Goal: Task Accomplishment & Management: Use online tool/utility

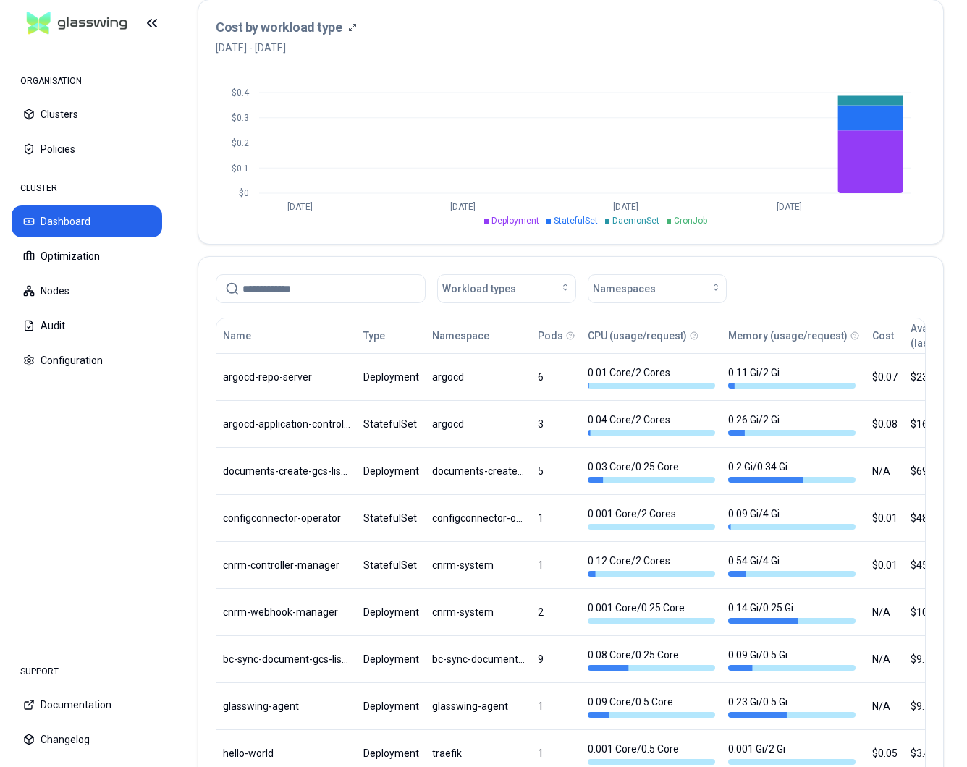
scroll to position [588, 0]
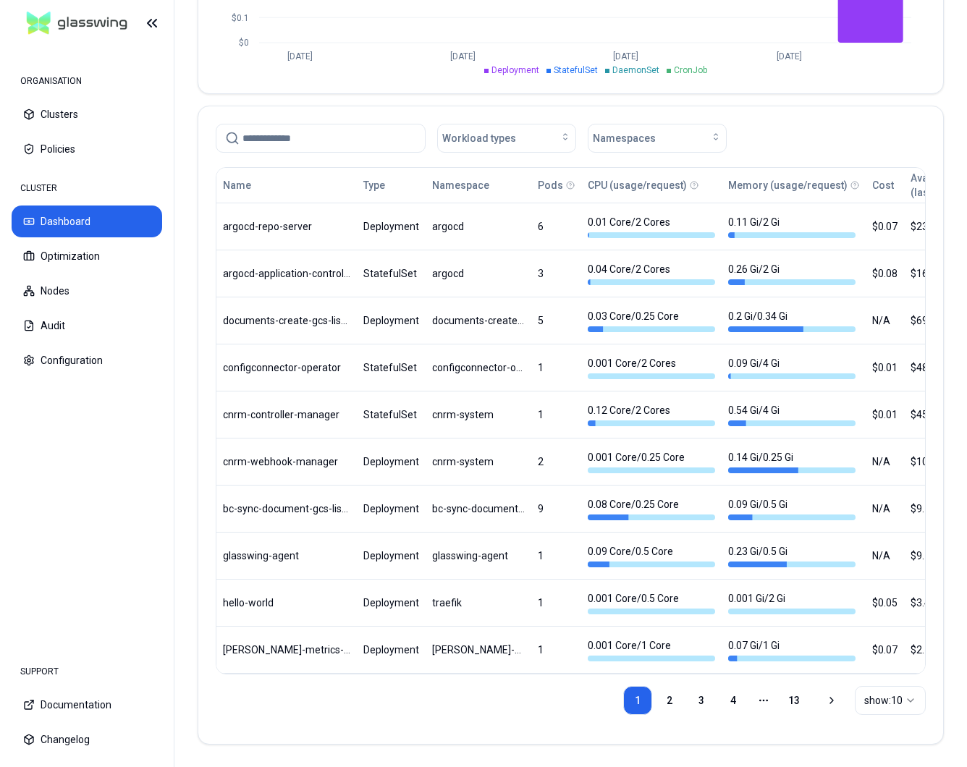
click at [332, 142] on input at bounding box center [329, 138] width 174 height 28
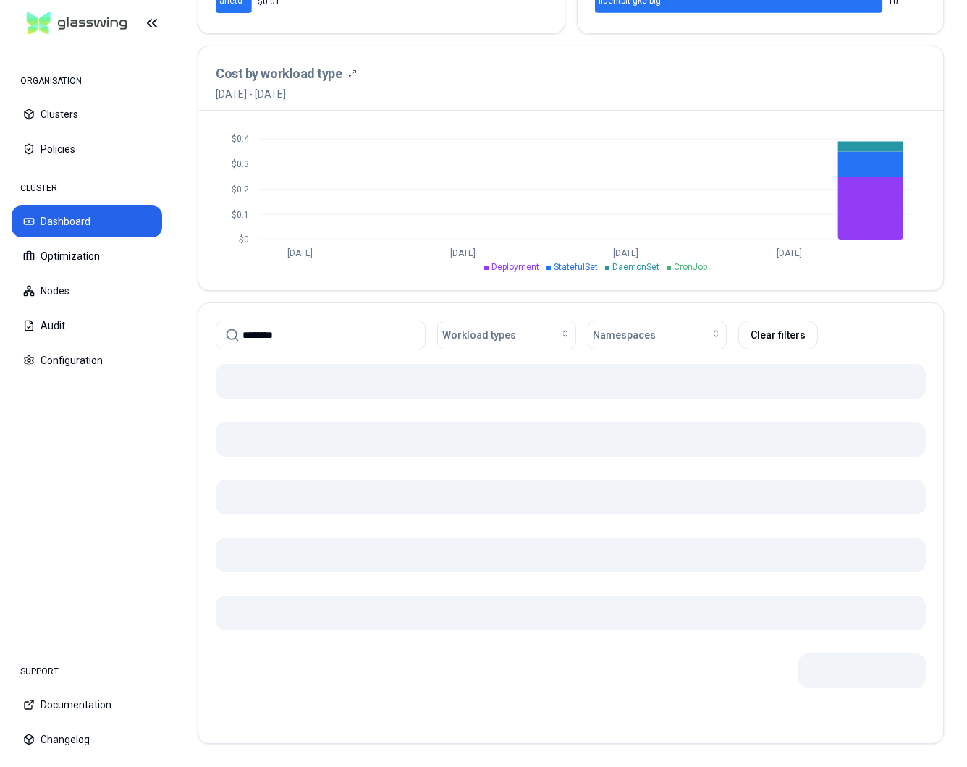
scroll to position [359, 0]
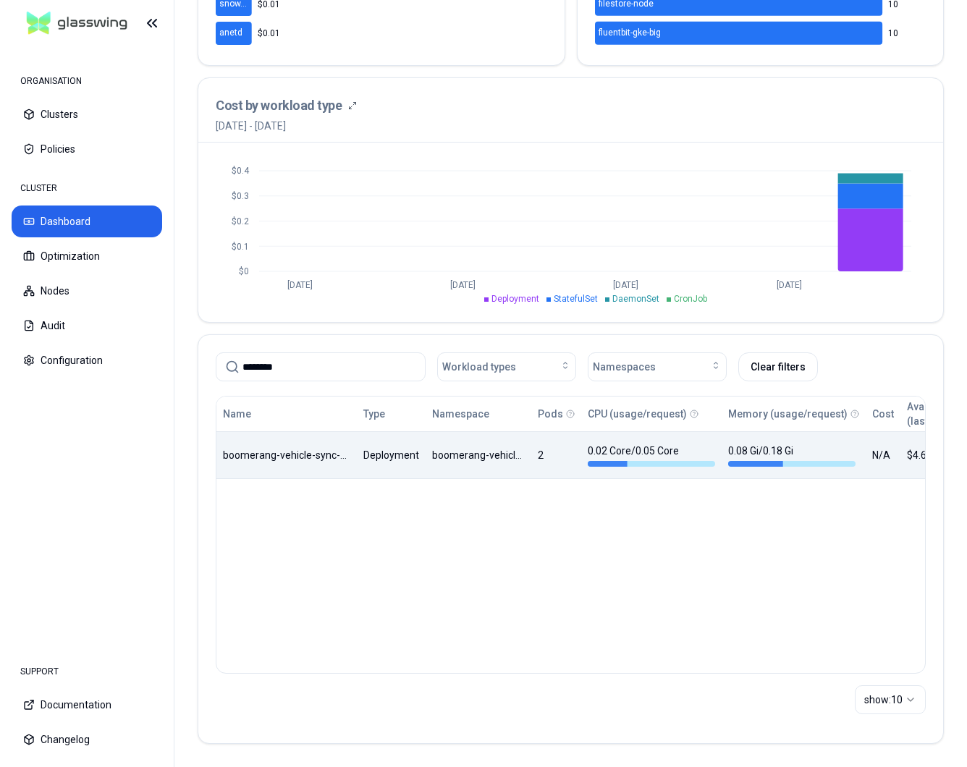
type input "********"
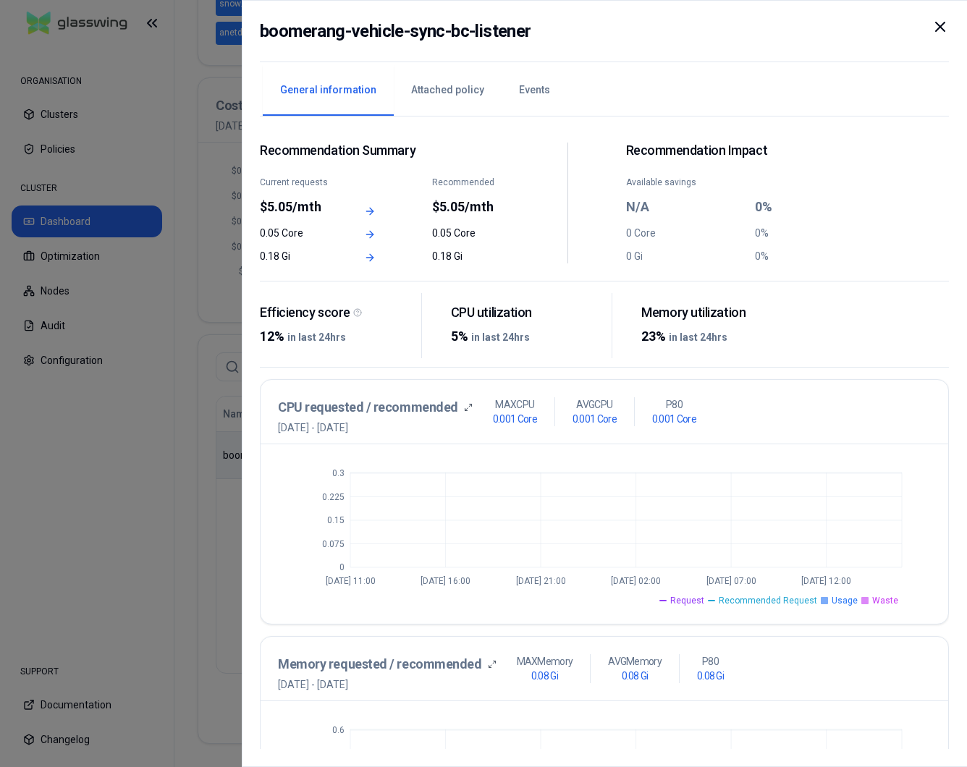
click at [232, 376] on div at bounding box center [483, 383] width 967 height 767
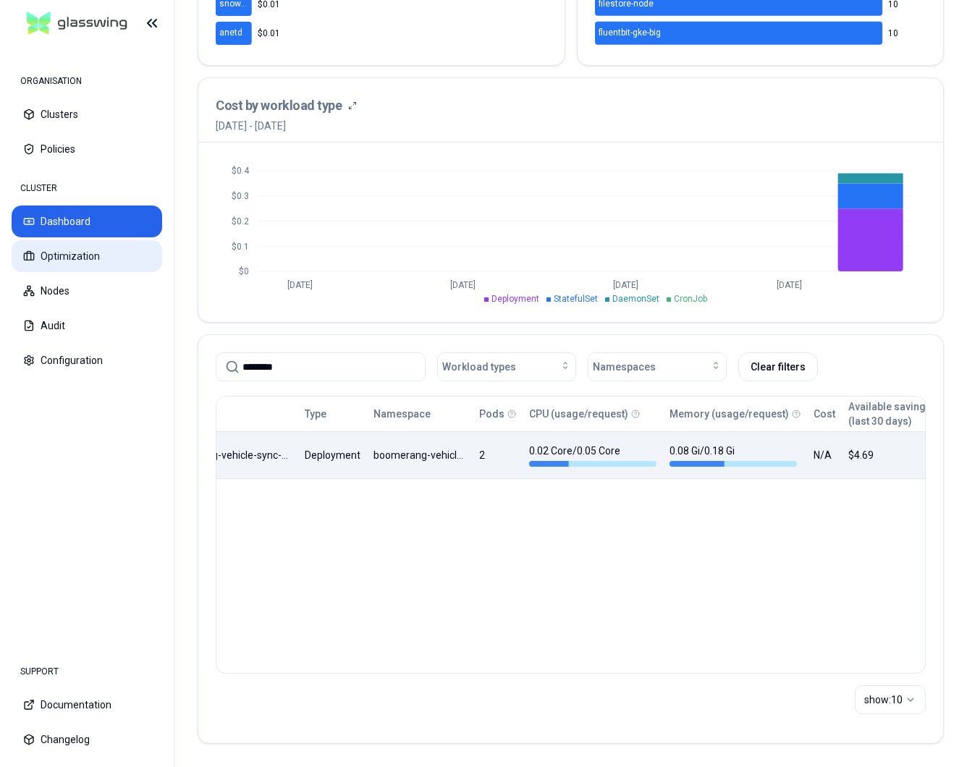
click at [67, 255] on button "Optimization" at bounding box center [87, 256] width 151 height 32
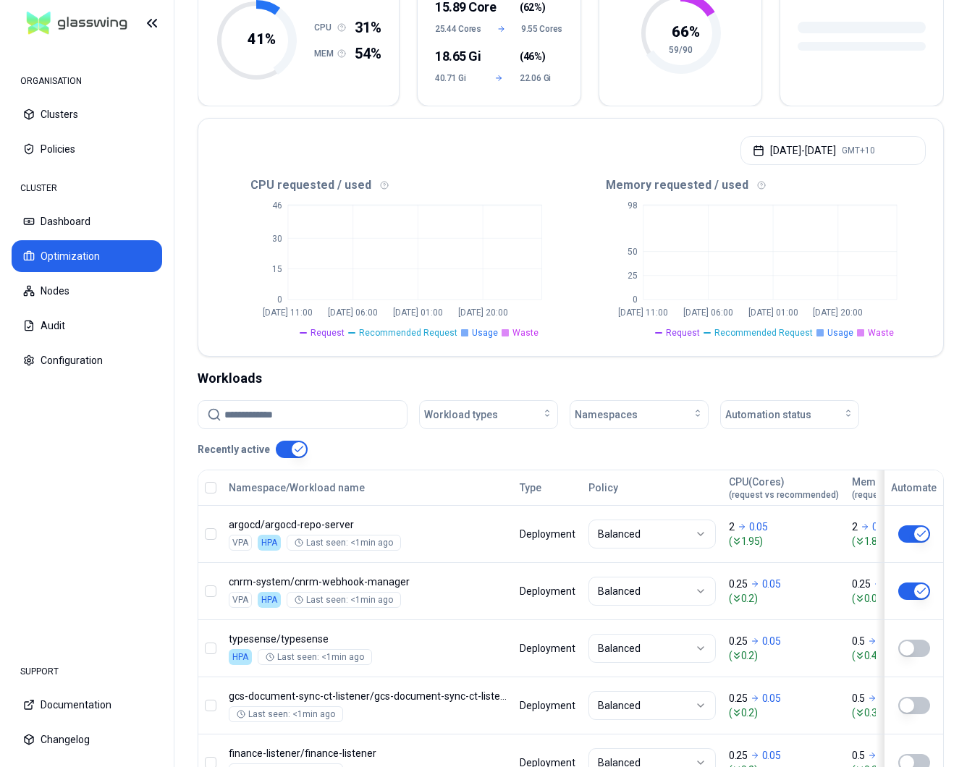
scroll to position [196, 0]
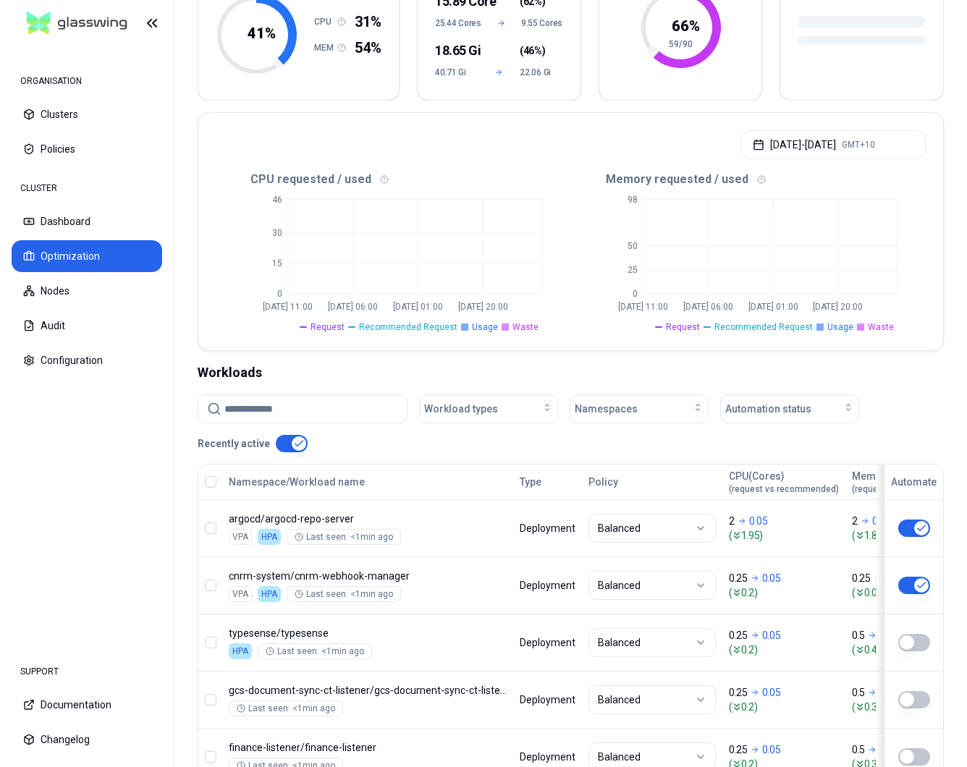
click at [247, 408] on input at bounding box center [311, 409] width 174 height 28
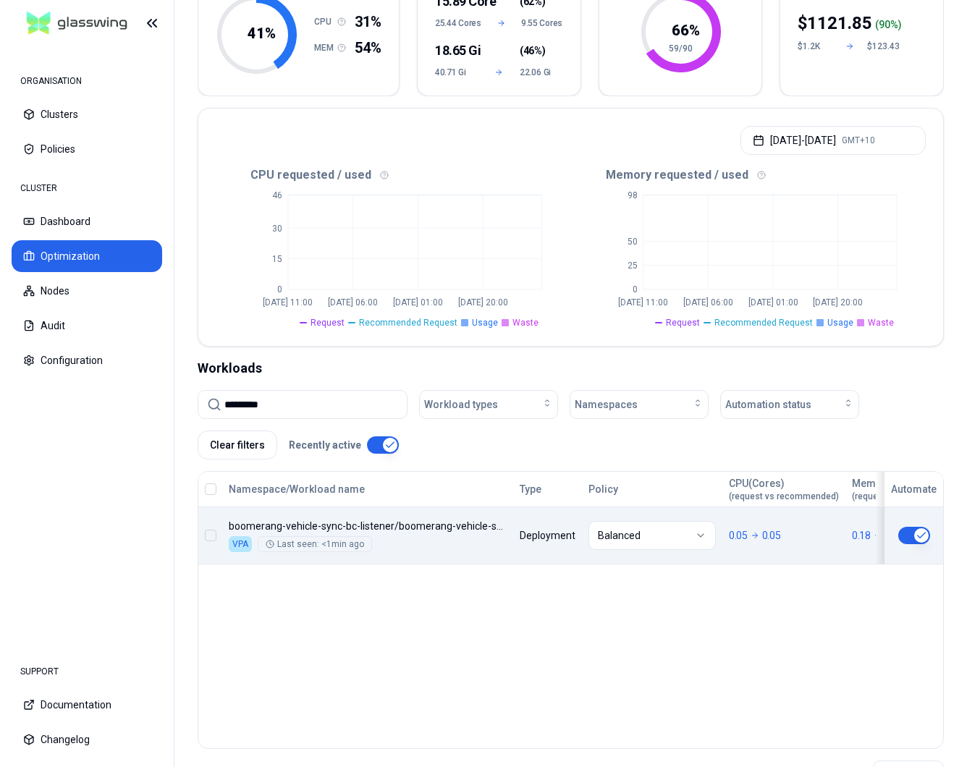
type input "*********"
click at [912, 536] on button "button" at bounding box center [914, 535] width 32 height 17
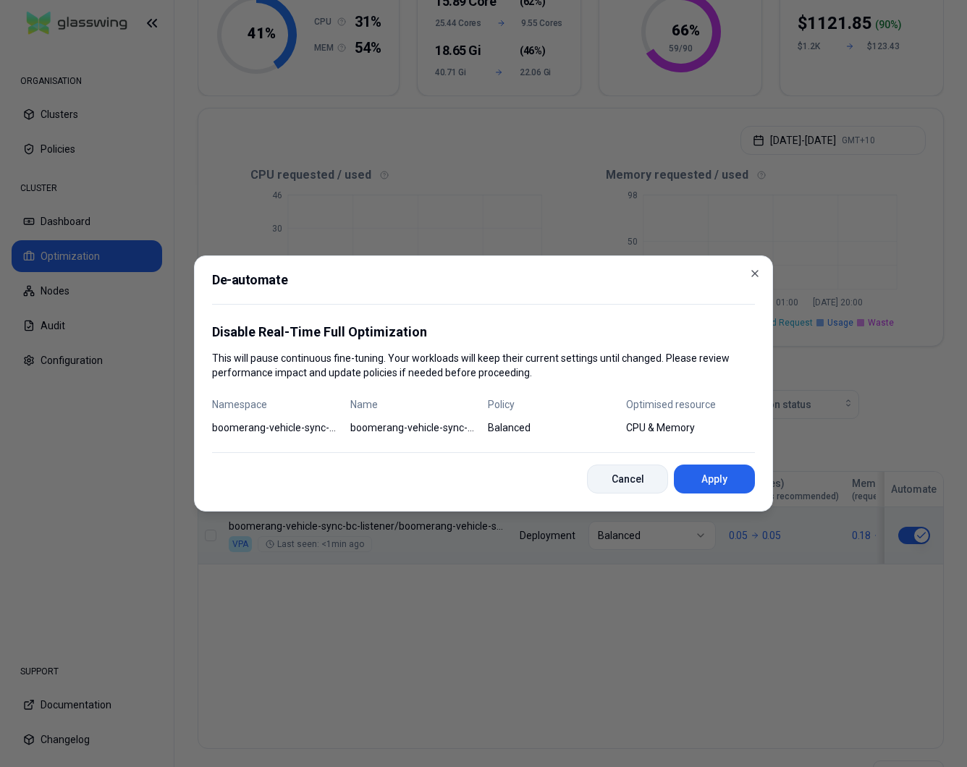
click at [624, 484] on button "Cancel" at bounding box center [627, 479] width 81 height 29
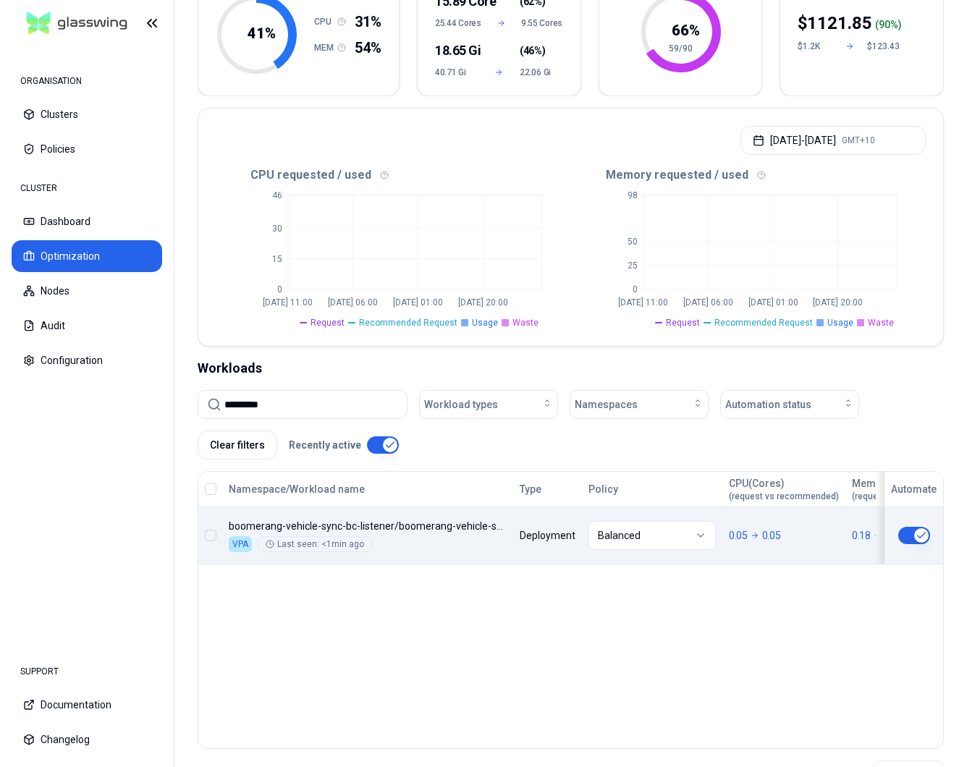
click at [601, 525] on html "ORGANISATION Clusters Policies CLUSTER Dashboard Optimization Nodes Audit Confi…" at bounding box center [483, 383] width 967 height 767
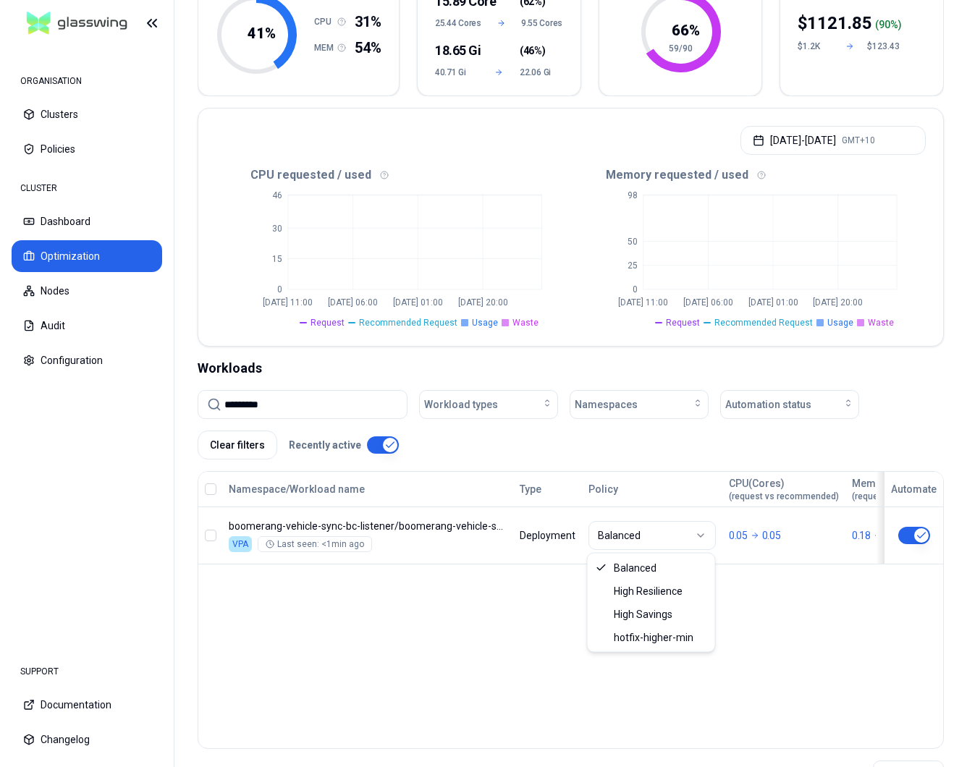
click at [774, 595] on html "ORGANISATION Clusters Policies CLUSTER Dashboard Optimization Nodes Audit Confi…" at bounding box center [483, 383] width 967 height 767
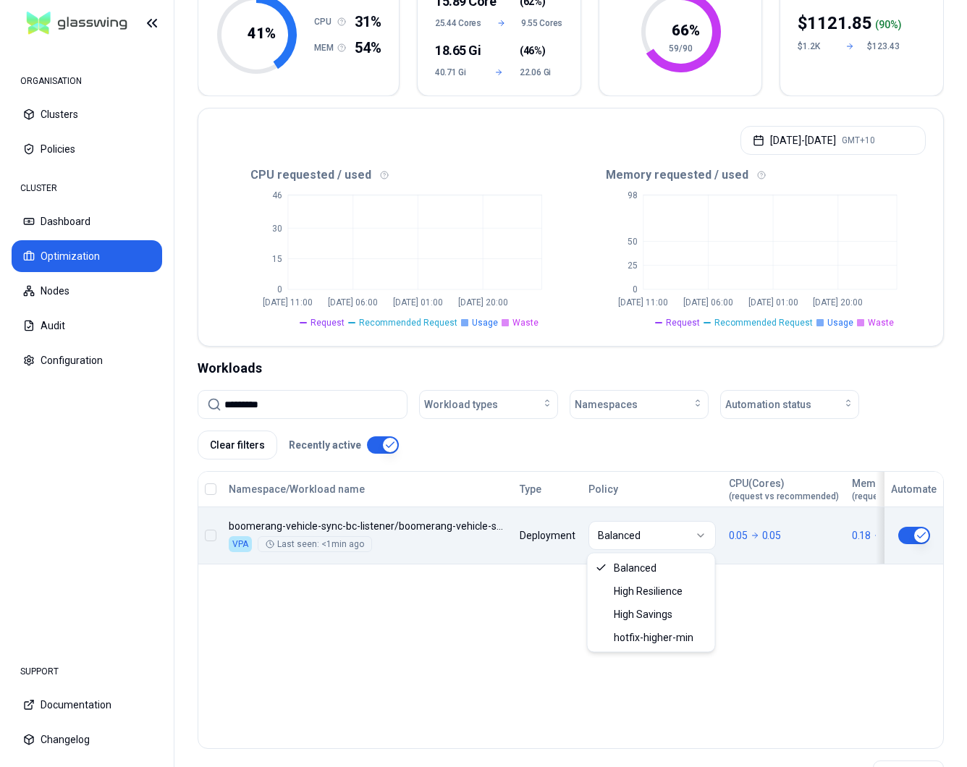
click at [649, 533] on html "ORGANISATION Clusters Policies CLUSTER Dashboard Optimization Nodes Audit Confi…" at bounding box center [483, 383] width 967 height 767
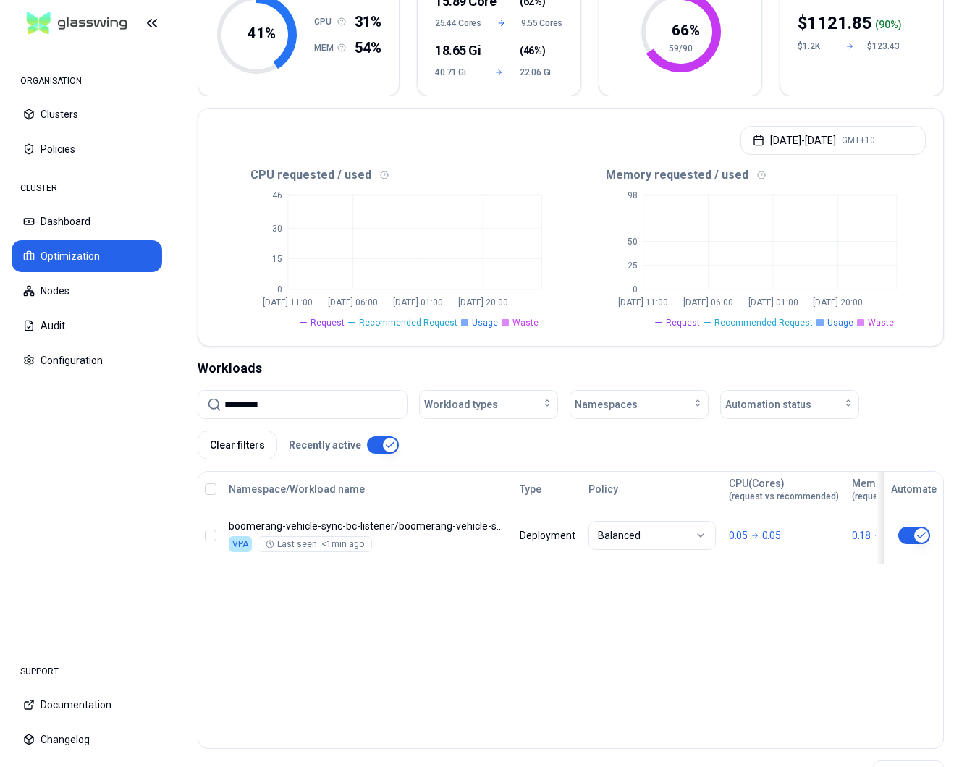
click at [913, 541] on html "ORGANISATION Clusters Policies CLUSTER Dashboard Optimization Nodes Audit Confi…" at bounding box center [483, 383] width 967 height 767
click at [913, 541] on button "button" at bounding box center [914, 535] width 32 height 17
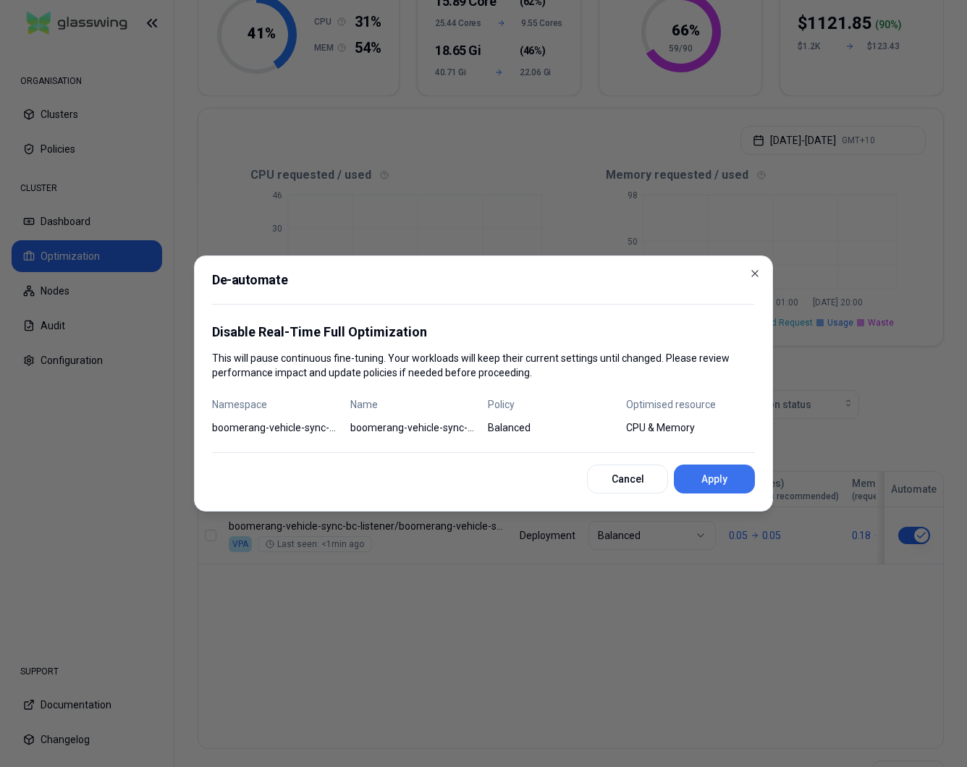
click at [733, 478] on button "Apply" at bounding box center [714, 479] width 81 height 29
